Goal: Information Seeking & Learning: Find specific fact

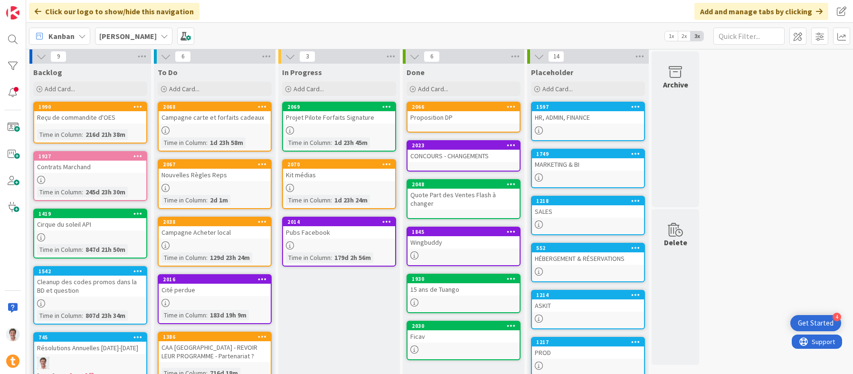
scroll to position [2, 0]
click at [304, 115] on div "Projet Pilote Forfaits Signature" at bounding box center [339, 117] width 112 height 12
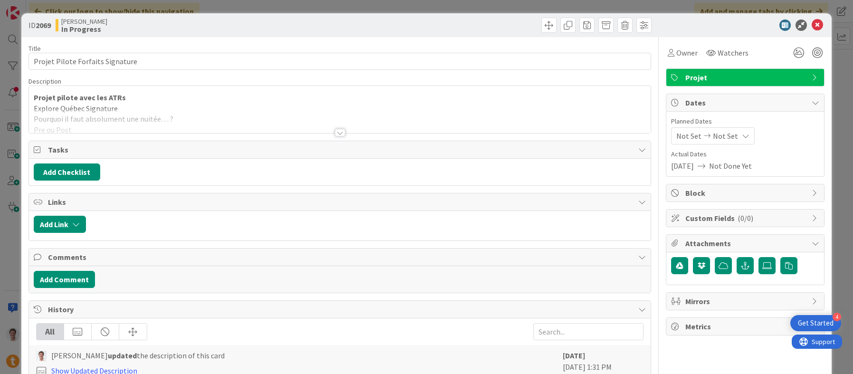
click at [224, 125] on div at bounding box center [340, 121] width 622 height 24
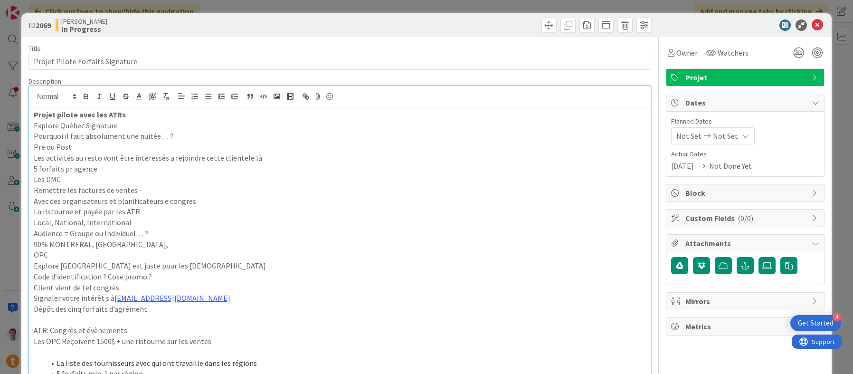
click at [125, 115] on p "Projet pilote avec les ATRs" at bounding box center [340, 114] width 612 height 11
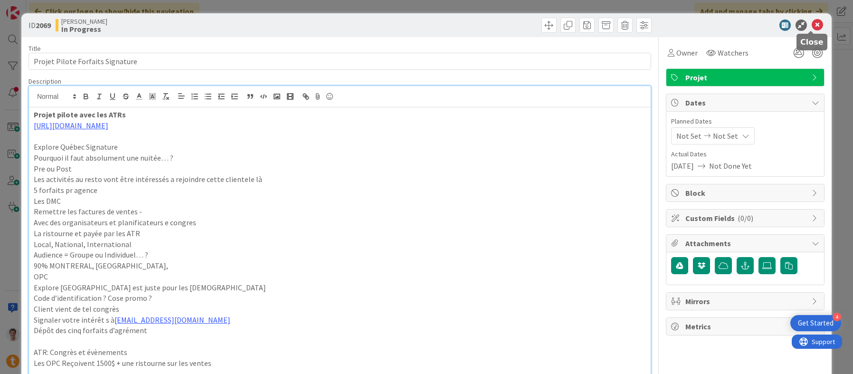
click at [812, 27] on icon at bounding box center [817, 24] width 11 height 11
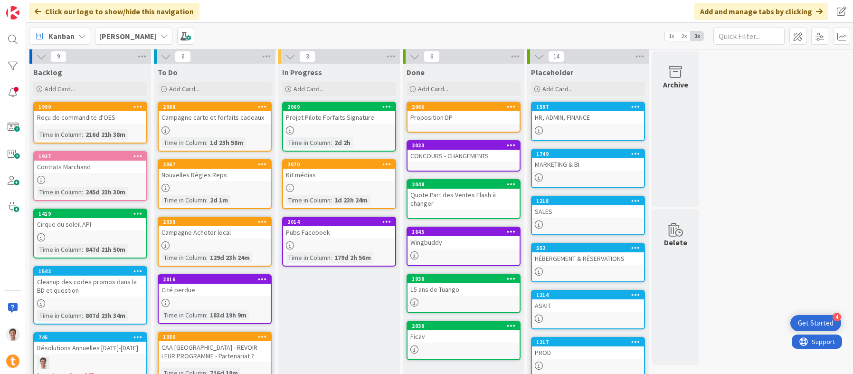
click at [346, 118] on div "Projet Pilote Forfaits Signature" at bounding box center [339, 117] width 112 height 12
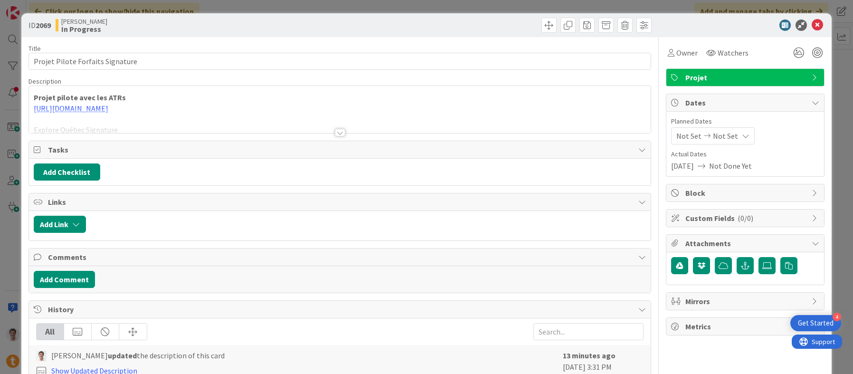
click at [218, 106] on p "[URL][DOMAIN_NAME]" at bounding box center [340, 108] width 612 height 11
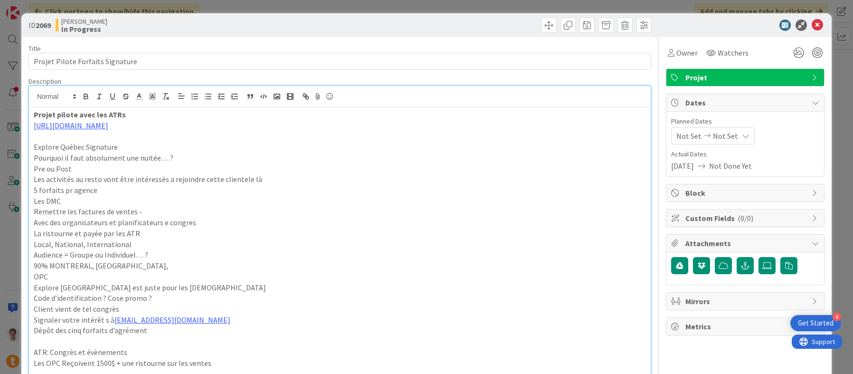
click at [199, 131] on p at bounding box center [340, 136] width 612 height 11
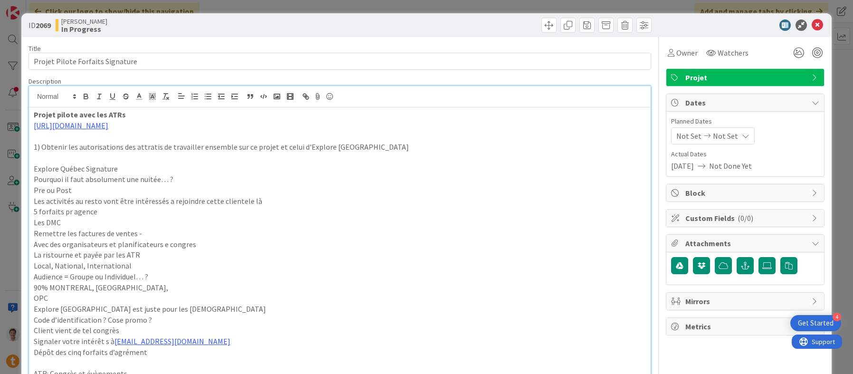
click at [277, 149] on p "1) Obtenir les autorisations des attratis de travailler ensemble sur ce projet …" at bounding box center [340, 147] width 612 height 11
click at [492, 150] on p "1) Obtenir les autorisations des attratis de travailler ensemble sur ce projet …" at bounding box center [340, 147] width 612 height 11
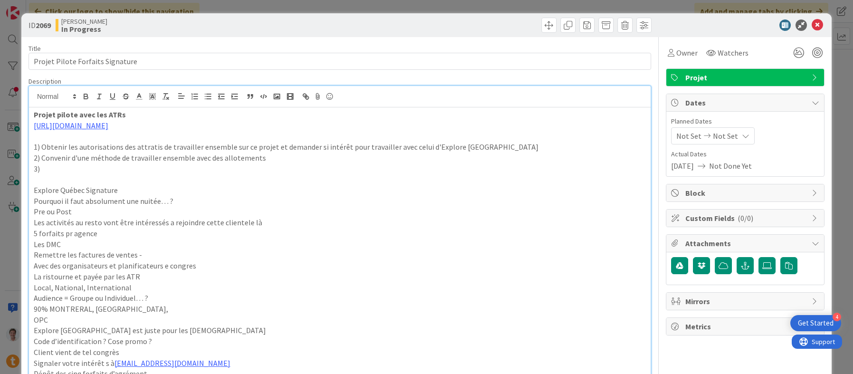
click at [477, 145] on p "1) Obtenir les autorisations des attratis de travailler ensemble sur ce projet …" at bounding box center [340, 147] width 612 height 11
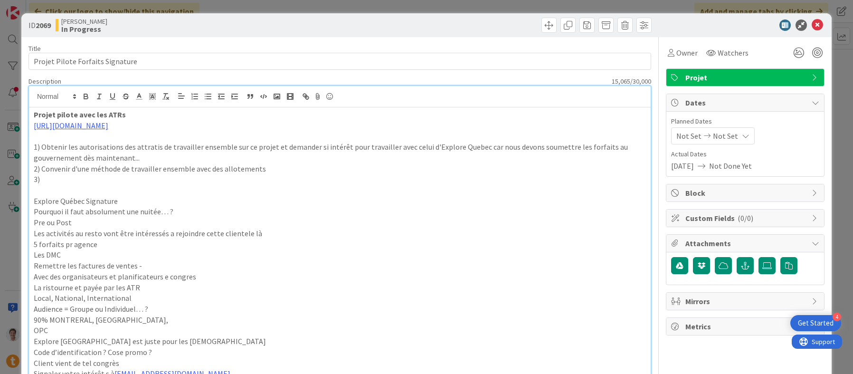
click at [202, 177] on p "3)" at bounding box center [340, 179] width 612 height 11
click at [123, 178] on p "3)" at bounding box center [340, 179] width 612 height 11
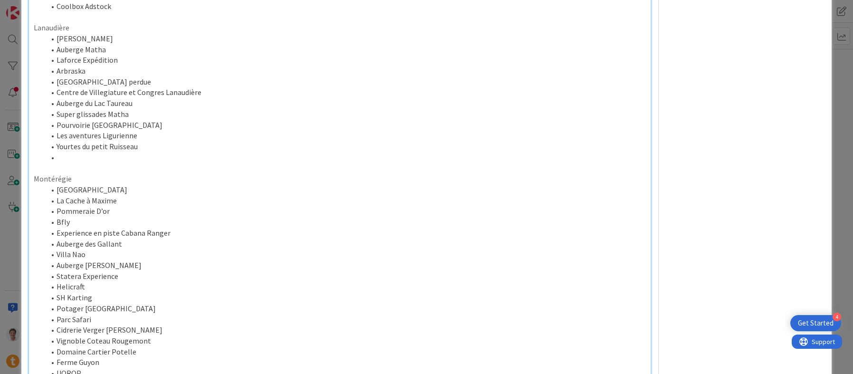
scroll to position [1154, 0]
click at [92, 160] on li at bounding box center [345, 159] width 601 height 11
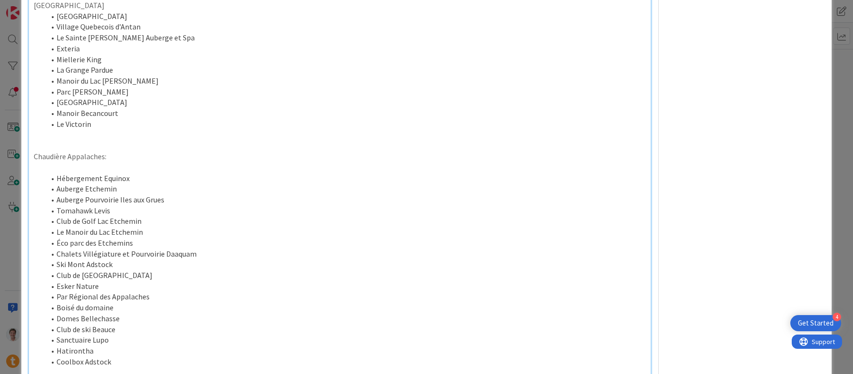
scroll to position [803, 0]
drag, startPoint x: 113, startPoint y: 67, endPoint x: 56, endPoint y: 67, distance: 57.5
click at [56, 67] on li "La Grange Pardue" at bounding box center [345, 67] width 601 height 11
copy li "La Grange Pardue"
